Goal: Submit feedback/report problem

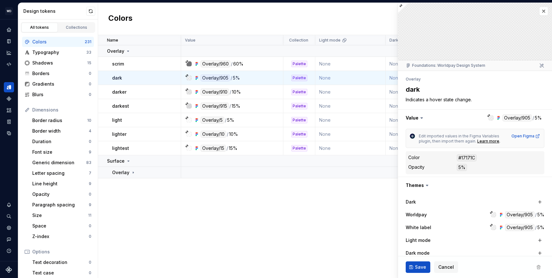
type textarea "*"
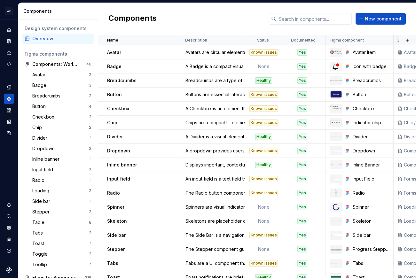
click at [205, 16] on div "Components New component" at bounding box center [257, 19] width 318 height 32
click at [193, 10] on div "Components New component" at bounding box center [257, 19] width 318 height 32
click at [257, 52] on div "Known issues" at bounding box center [263, 52] width 28 height 6
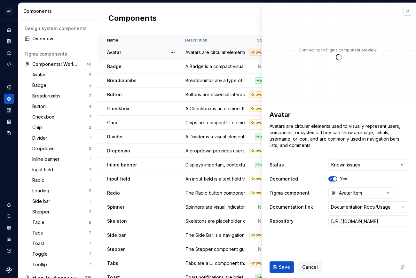
click at [409, 12] on button "button" at bounding box center [407, 11] width 9 height 9
type textarea "*"
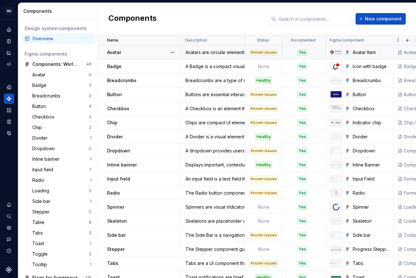
click at [225, 21] on div "Components New component" at bounding box center [257, 19] width 318 height 32
click at [178, 17] on div "Components New component" at bounding box center [257, 19] width 318 height 32
